Goal: Transaction & Acquisition: Purchase product/service

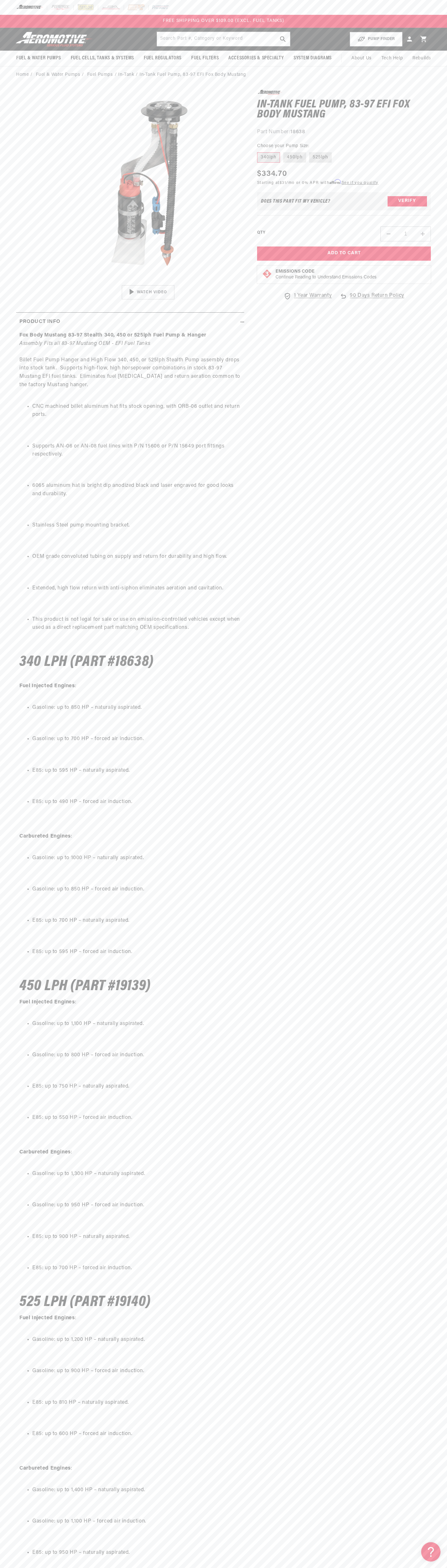
click at [261, 16] on div "FREE SHIPPING OVER $109.00 (EXCL. FUEL TANKS)" at bounding box center [223, 21] width 447 height 12
click at [435, 1206] on section "0.0 star rating Write a review In-Tank Fuel Pump, 83-97 EFI Fox Body Mustang In…" at bounding box center [223, 883] width 447 height 1601
click at [294, 1563] on html "Skip to content Your cart Your cart is empty Loading... You may also like Subto…" at bounding box center [223, 784] width 447 height 1568
click at [32, 1372] on li "Gasoline: up to 900 HP – forced air induction." at bounding box center [137, 1371] width 209 height 8
